Goal: Find specific page/section: Find specific page/section

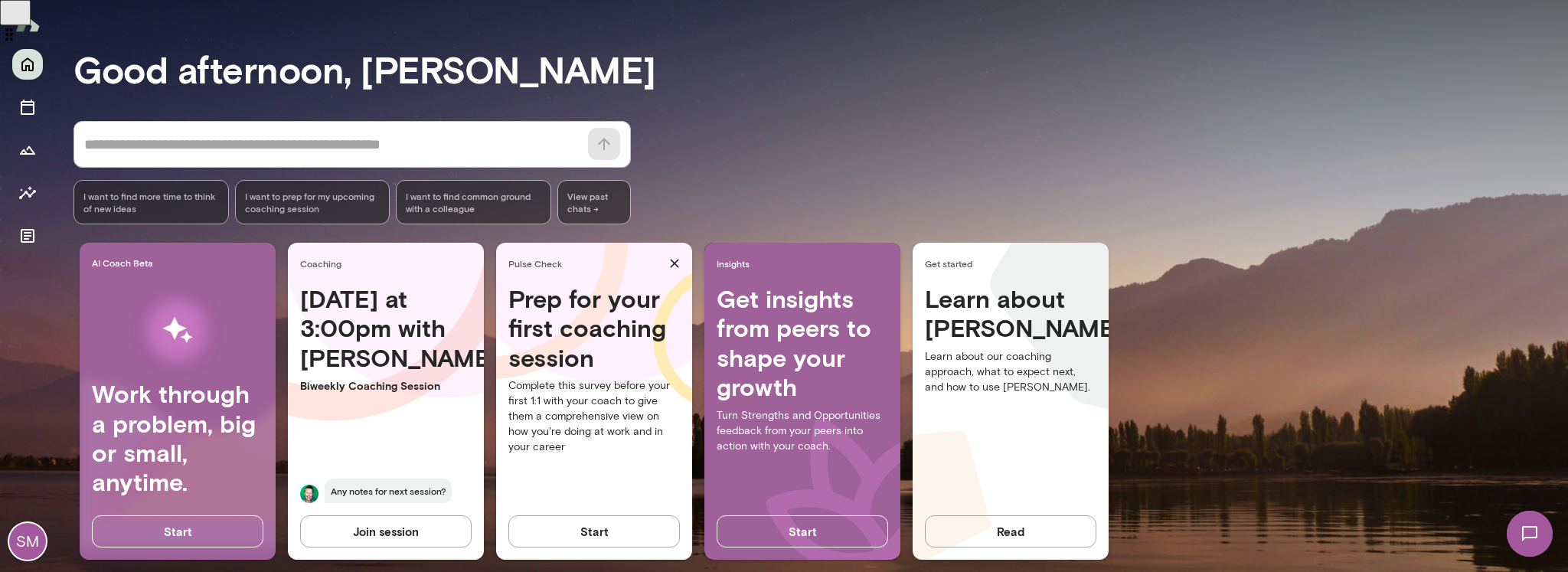
scroll to position [118, 0]
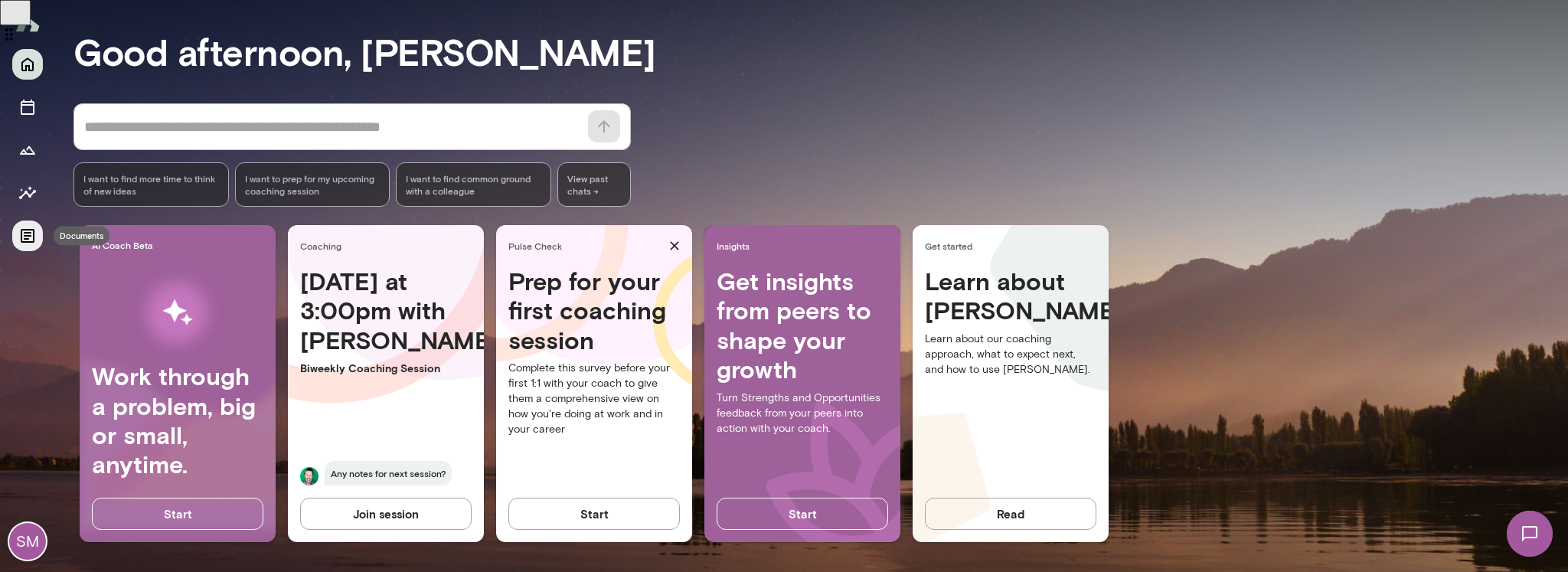
click at [25, 239] on icon "Documents" at bounding box center [28, 236] width 14 height 14
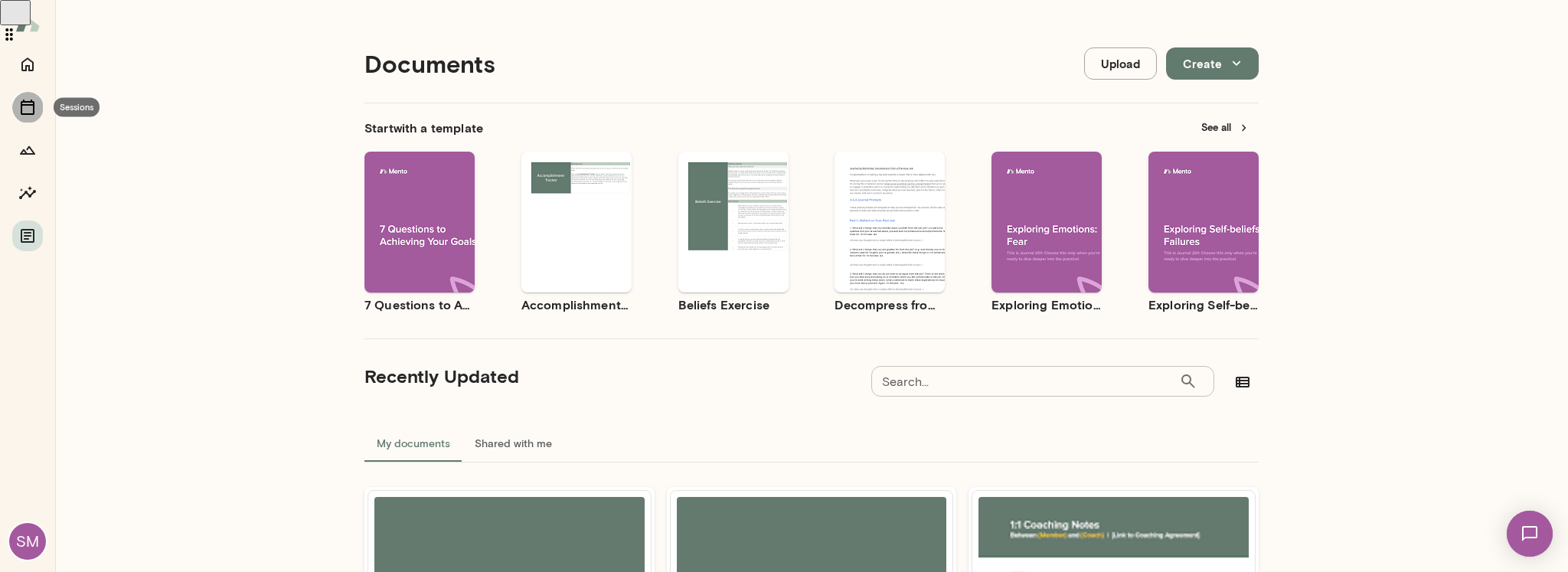
click at [31, 102] on icon "Sessions" at bounding box center [28, 107] width 14 height 15
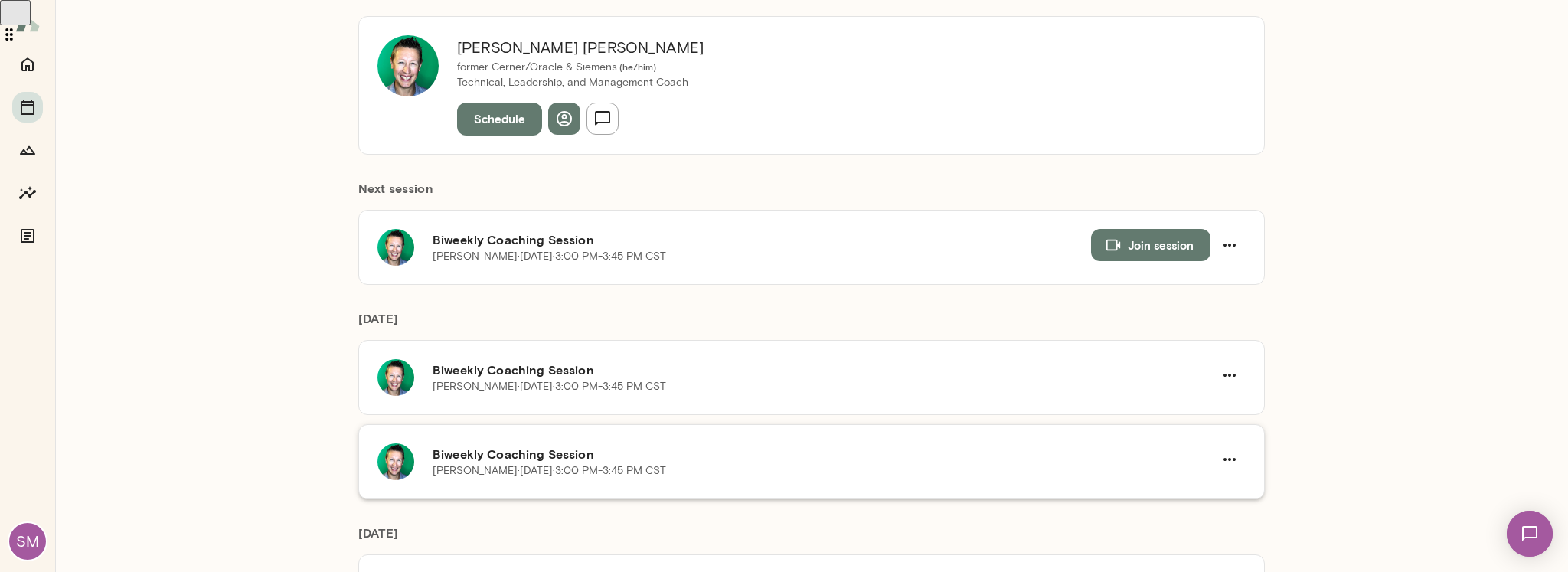
scroll to position [183, 0]
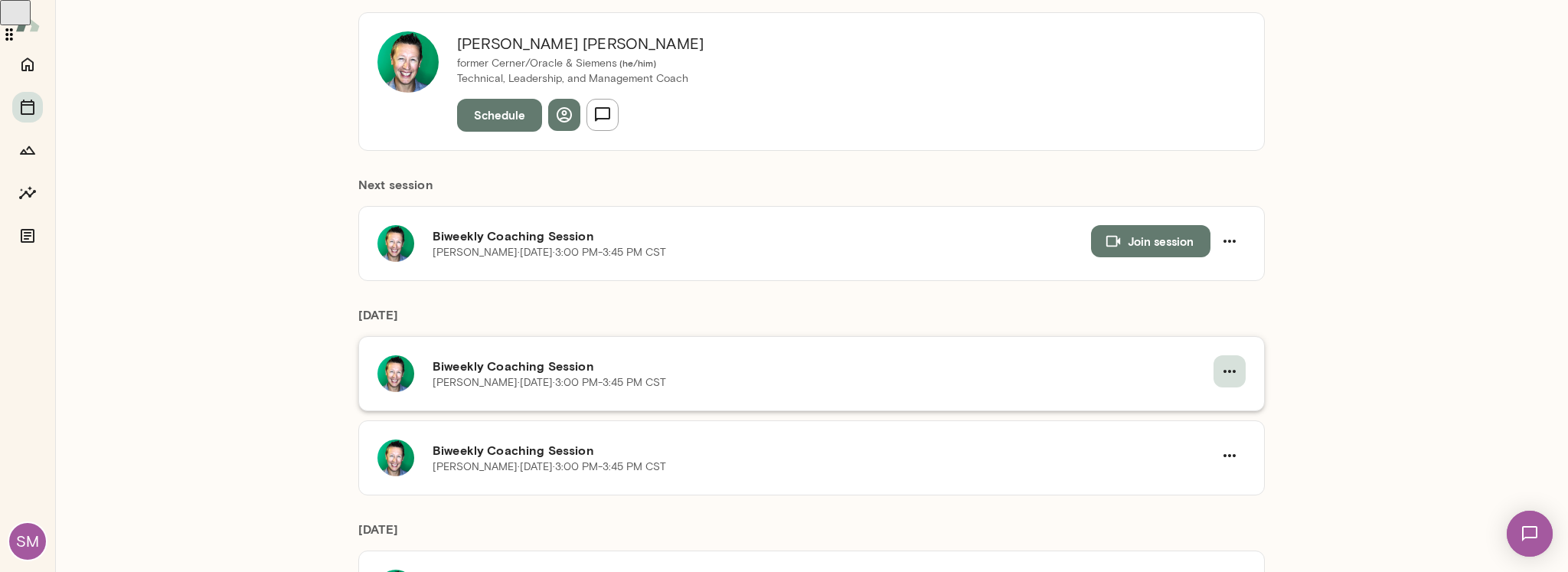
click at [1227, 367] on icon "button" at bounding box center [1230, 371] width 18 height 18
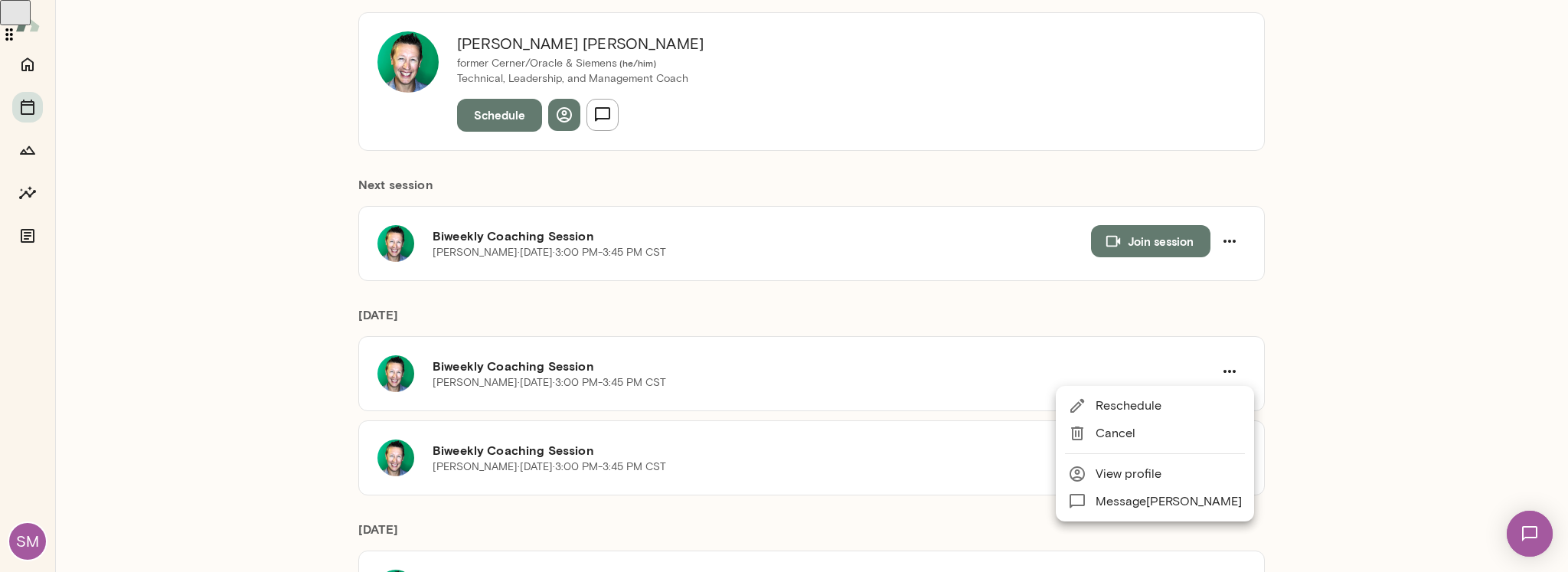
click at [1300, 300] on div at bounding box center [784, 286] width 1568 height 572
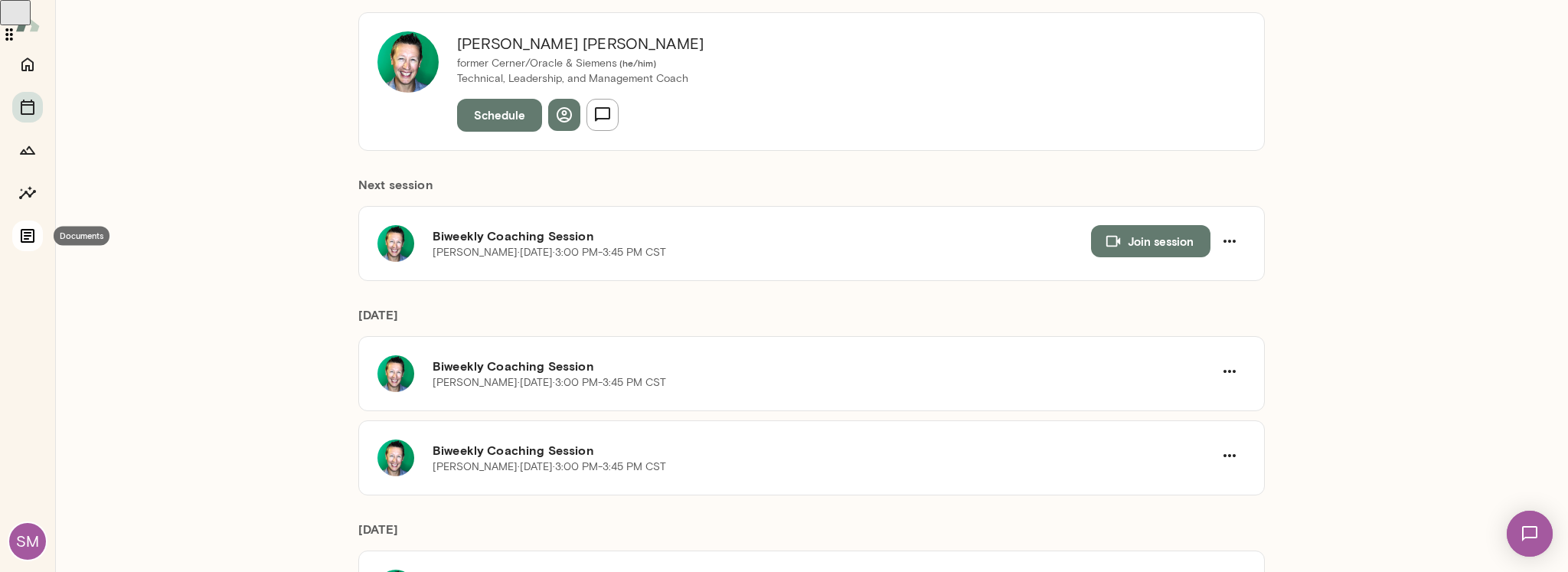
click at [22, 239] on icon "Documents" at bounding box center [28, 236] width 14 height 14
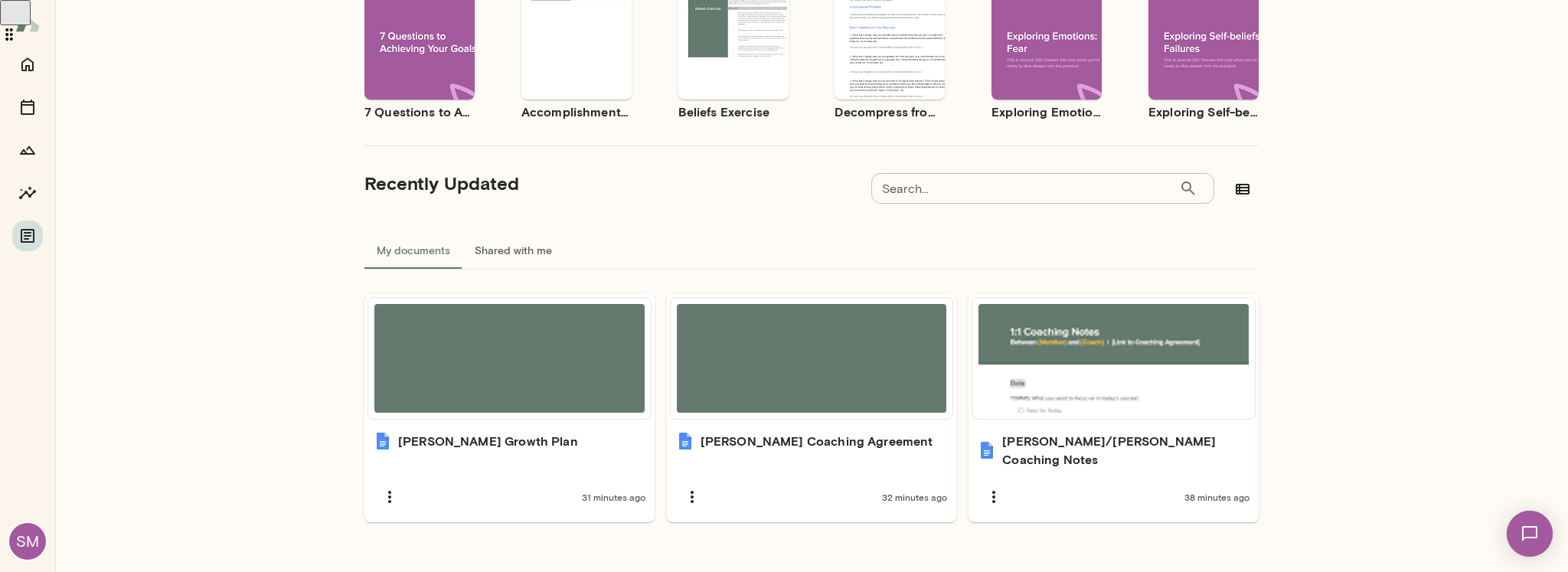
scroll to position [198, 0]
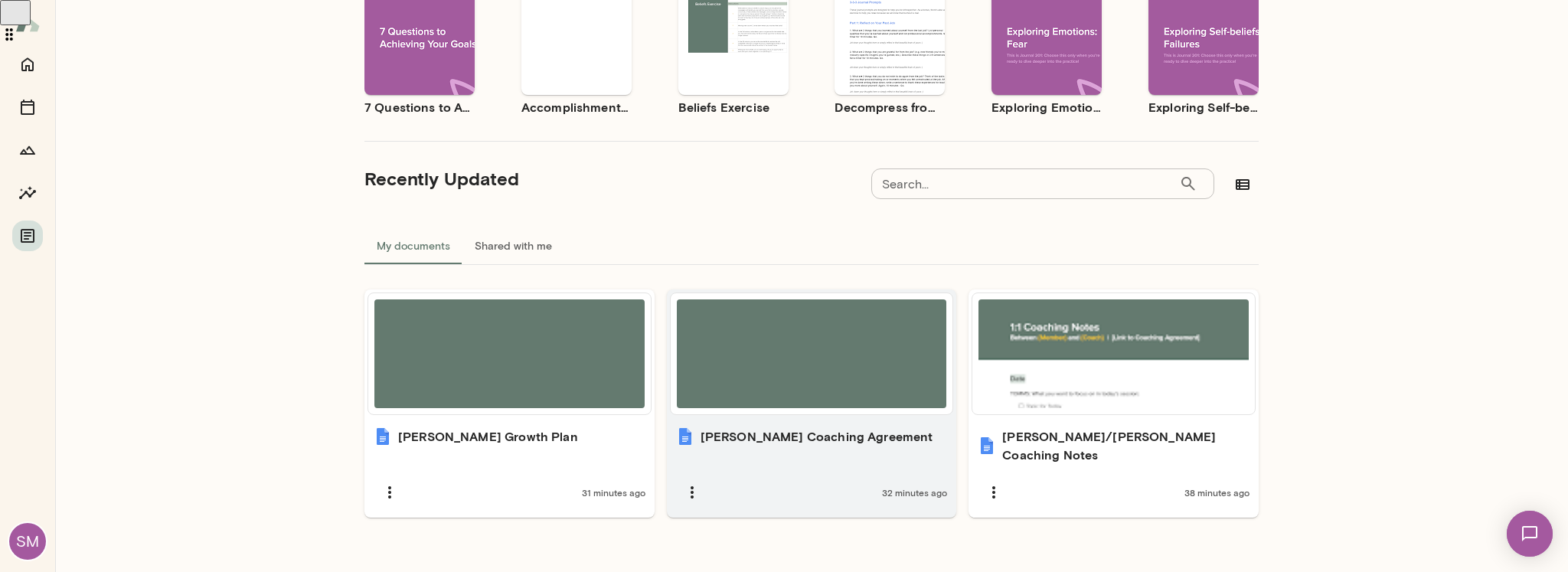
click at [833, 440] on h6 "[PERSON_NAME] Coaching Agreement" at bounding box center [816, 437] width 233 height 18
